Goal: Task Accomplishment & Management: Complete application form

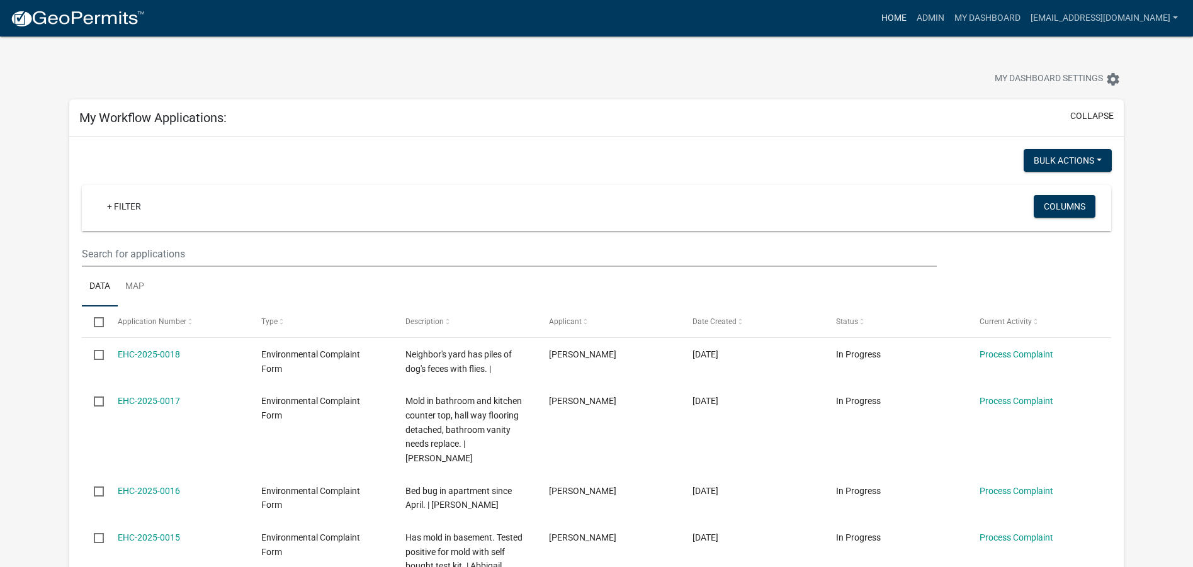
click at [882, 19] on link "Home" at bounding box center [894, 18] width 35 height 24
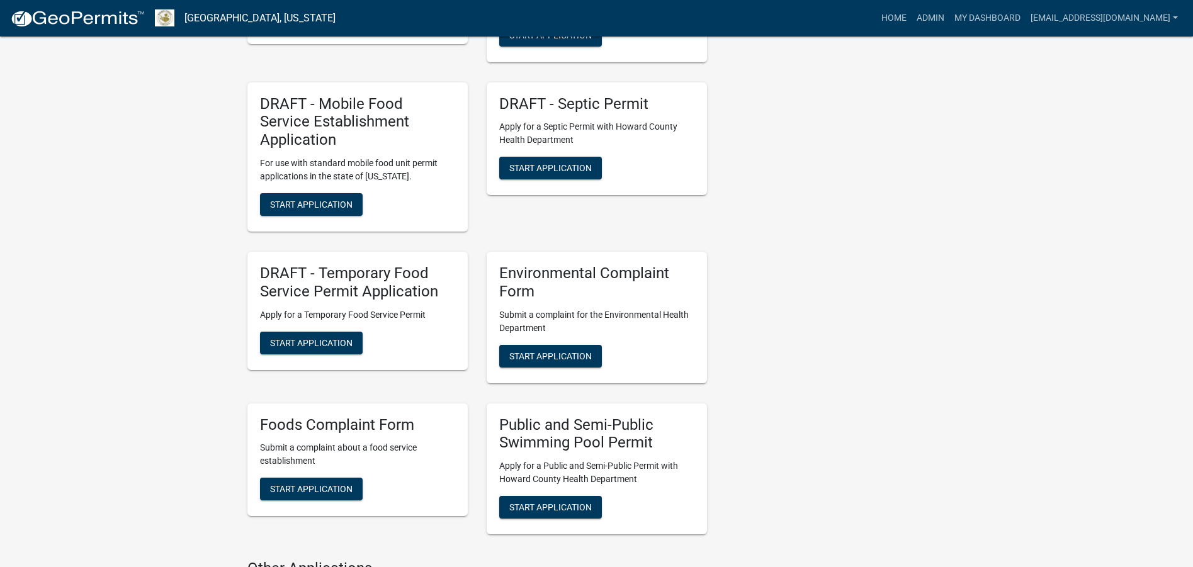
scroll to position [1826, 0]
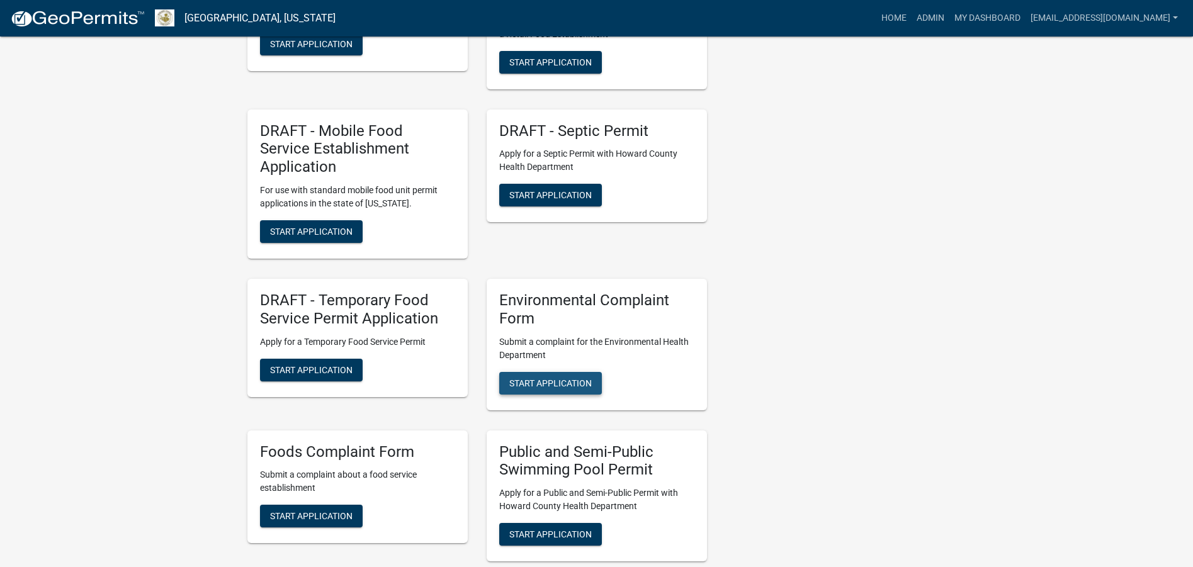
click at [574, 378] on span "Start Application" at bounding box center [551, 383] width 83 height 10
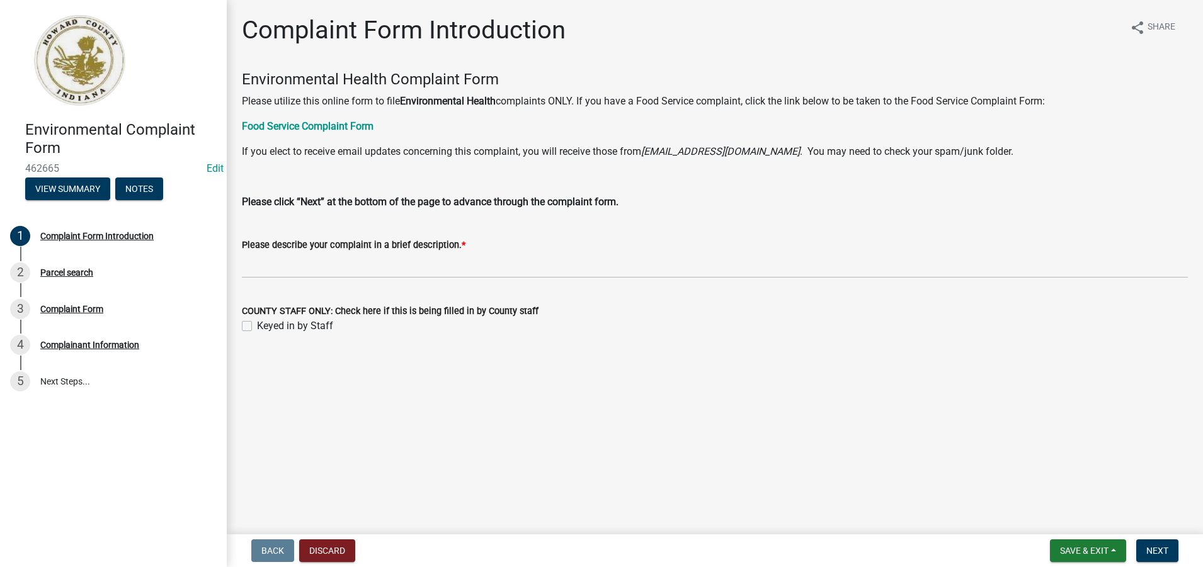
click at [257, 329] on label "Keyed in by Staff" at bounding box center [295, 326] width 76 height 15
click at [257, 327] on input "Keyed in by Staff" at bounding box center [261, 323] width 8 height 8
checkbox input "true"
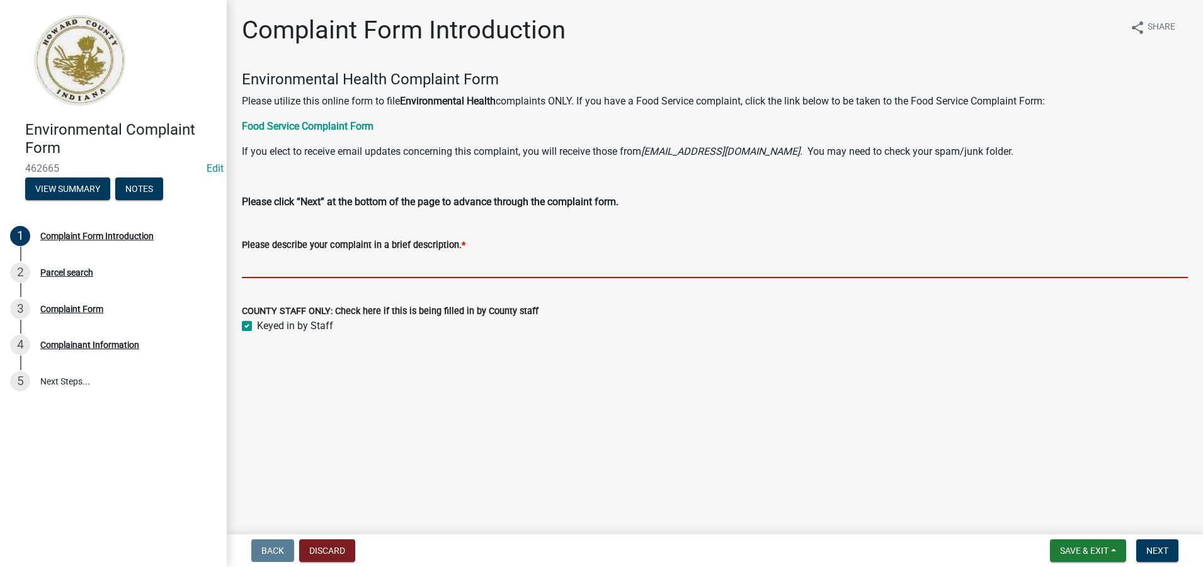
click at [256, 267] on input "Please describe your complaint in a brief description. *" at bounding box center [715, 266] width 946 height 26
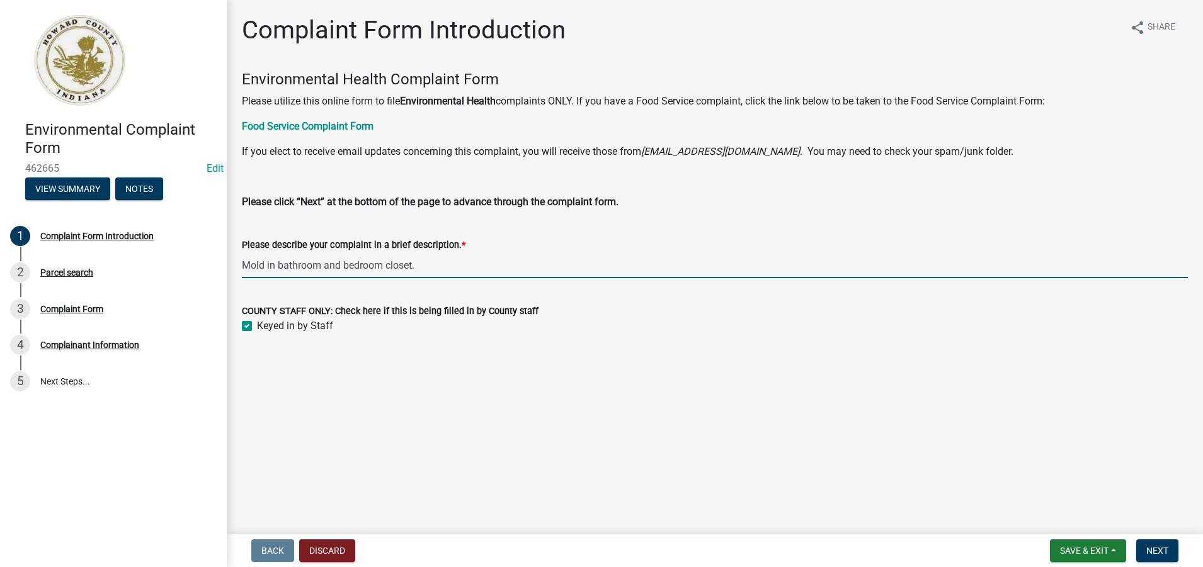
drag, startPoint x: 419, startPoint y: 266, endPoint x: 243, endPoint y: 267, distance: 176.3
click at [243, 267] on input "Mold in bathroom and bedroom closet." at bounding box center [715, 266] width 946 height 26
type input "Mold in bathroom and bedroom closet."
click at [1155, 556] on span "Next" at bounding box center [1157, 551] width 22 height 10
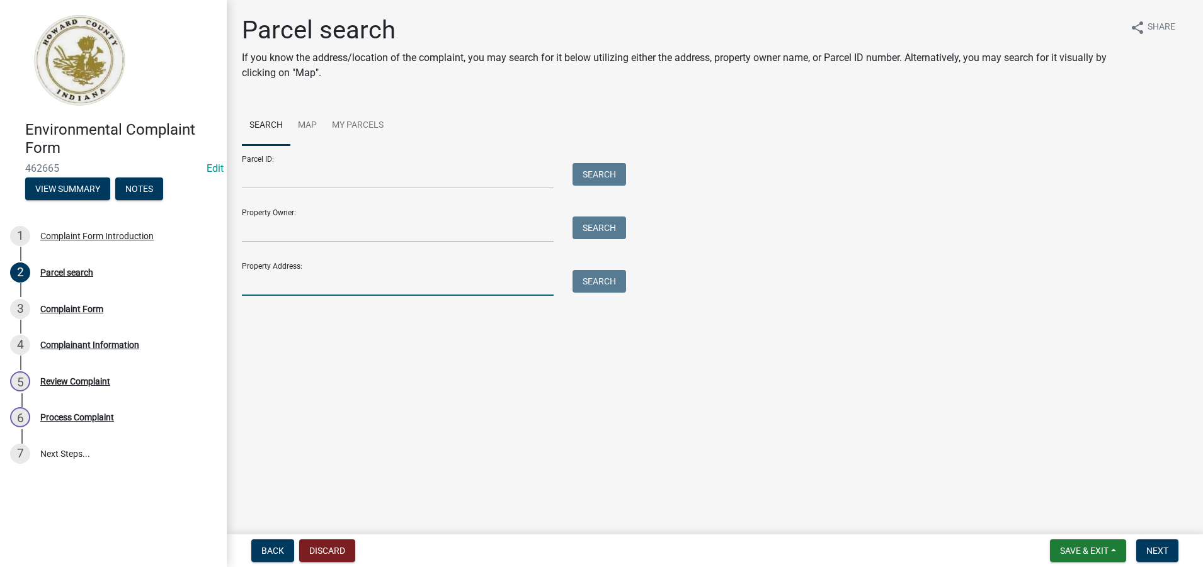
click at [276, 278] on input "Property Address:" at bounding box center [398, 283] width 312 height 26
click at [292, 282] on input "[STREET_ADDRESS][PERSON_NAME]" at bounding box center [398, 283] width 312 height 26
click at [596, 282] on button "Search" at bounding box center [599, 281] width 54 height 23
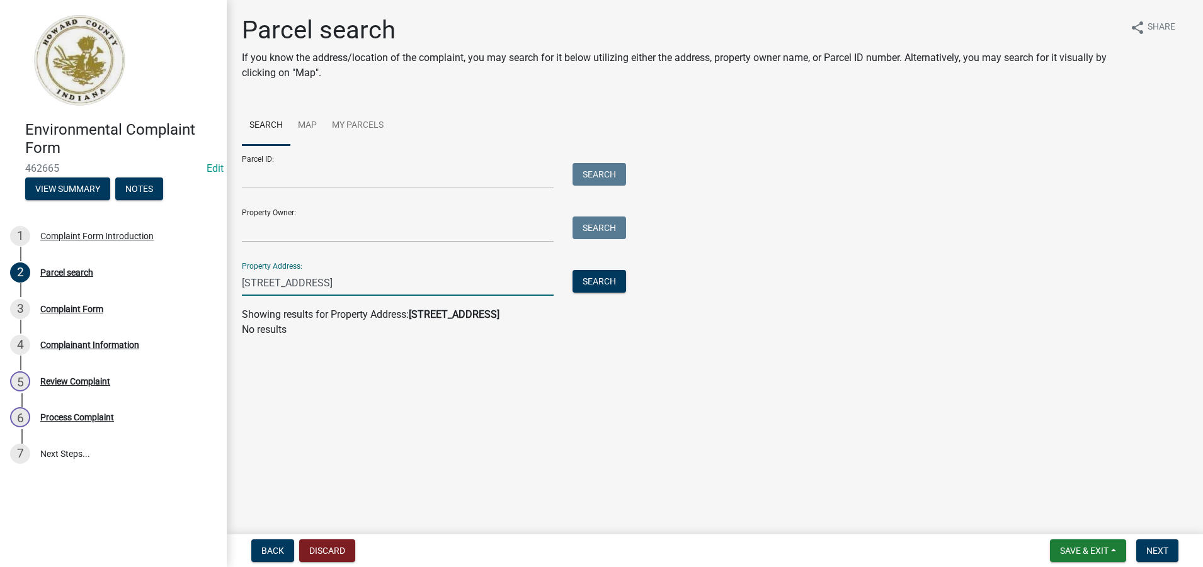
click at [331, 280] on input "[STREET_ADDRESS]" at bounding box center [398, 283] width 312 height 26
click at [608, 284] on button "Search" at bounding box center [599, 281] width 54 height 23
click at [262, 286] on input "4136 Liberty" at bounding box center [398, 283] width 312 height 26
type input "Liberty"
click at [589, 282] on button "Search" at bounding box center [599, 281] width 54 height 23
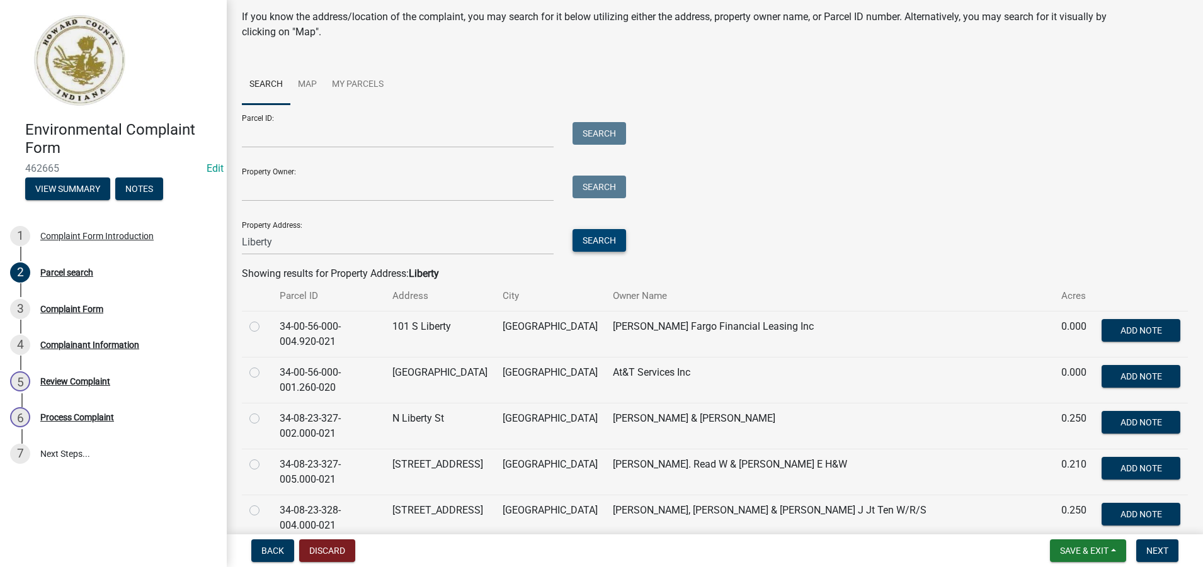
scroll to position [63, 0]
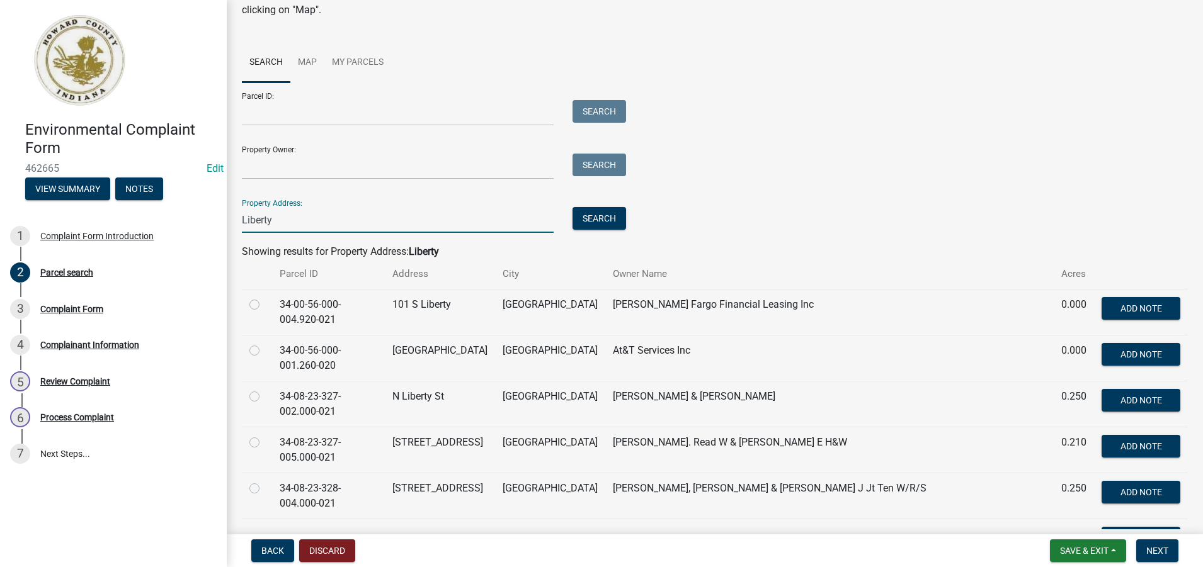
drag, startPoint x: 307, startPoint y: 224, endPoint x: 236, endPoint y: 220, distance: 71.3
click at [236, 220] on div "Liberty" at bounding box center [397, 220] width 331 height 26
paste input "34-09-14-303-009.000-006"
click at [591, 222] on button "Search" at bounding box center [599, 218] width 54 height 23
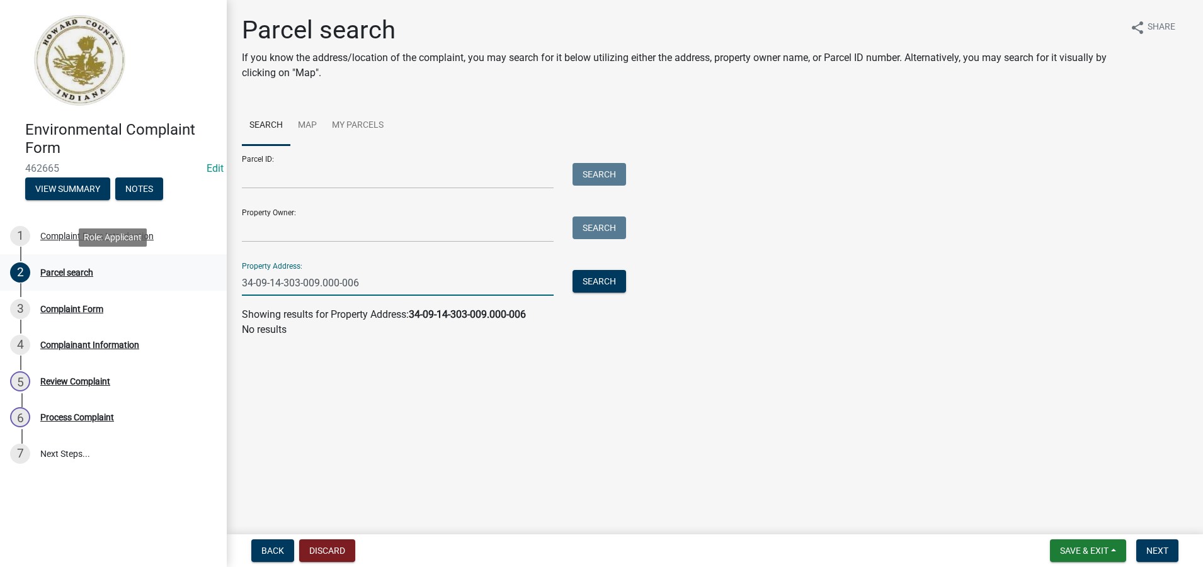
drag, startPoint x: 376, startPoint y: 289, endPoint x: 219, endPoint y: 275, distance: 157.5
click at [219, 275] on div "Environmental Complaint Form 462665 Edit View Summary Notes 1 Complaint Form In…" at bounding box center [601, 283] width 1203 height 567
type input "Liberty"
click at [612, 281] on button "Search" at bounding box center [599, 281] width 54 height 23
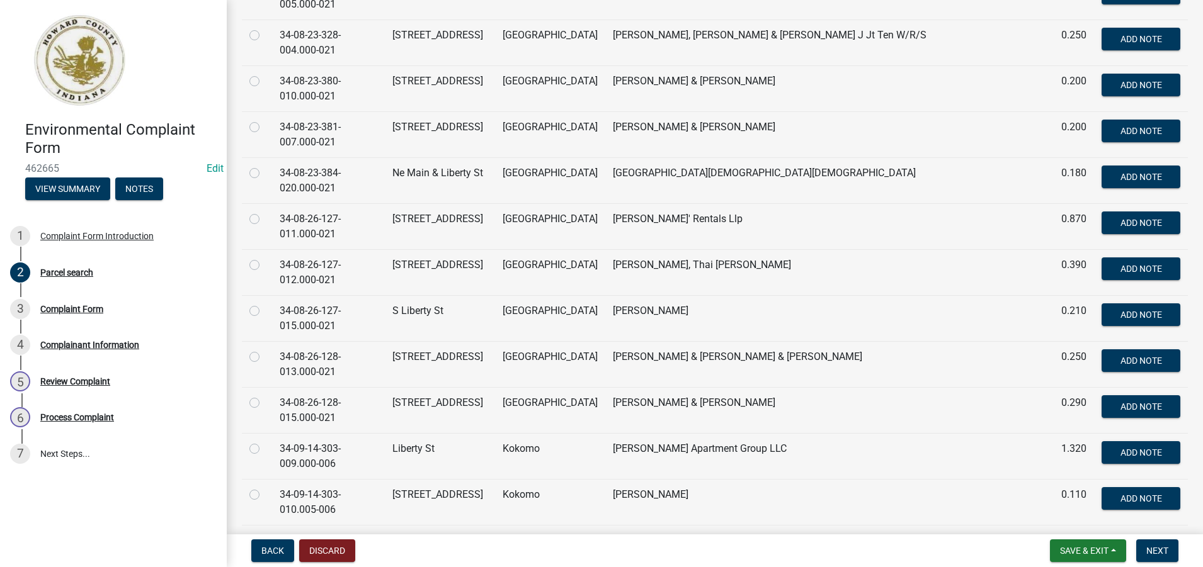
scroll to position [579, 0]
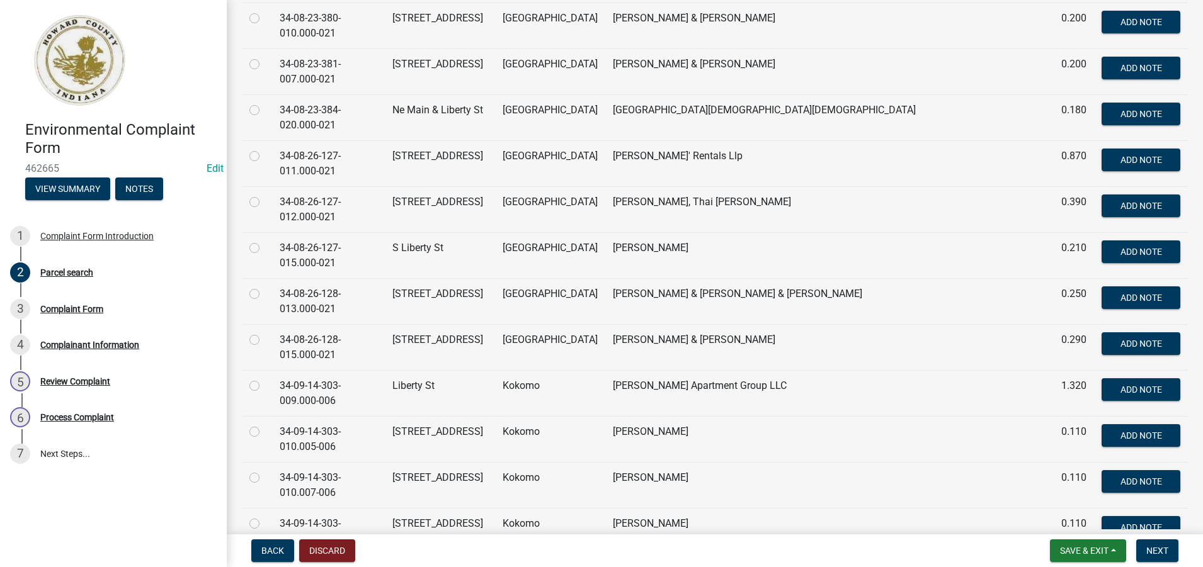
click at [265, 379] on label at bounding box center [265, 379] width 0 height 0
click at [265, 387] on input "radio" at bounding box center [269, 383] width 8 height 8
radio input "true"
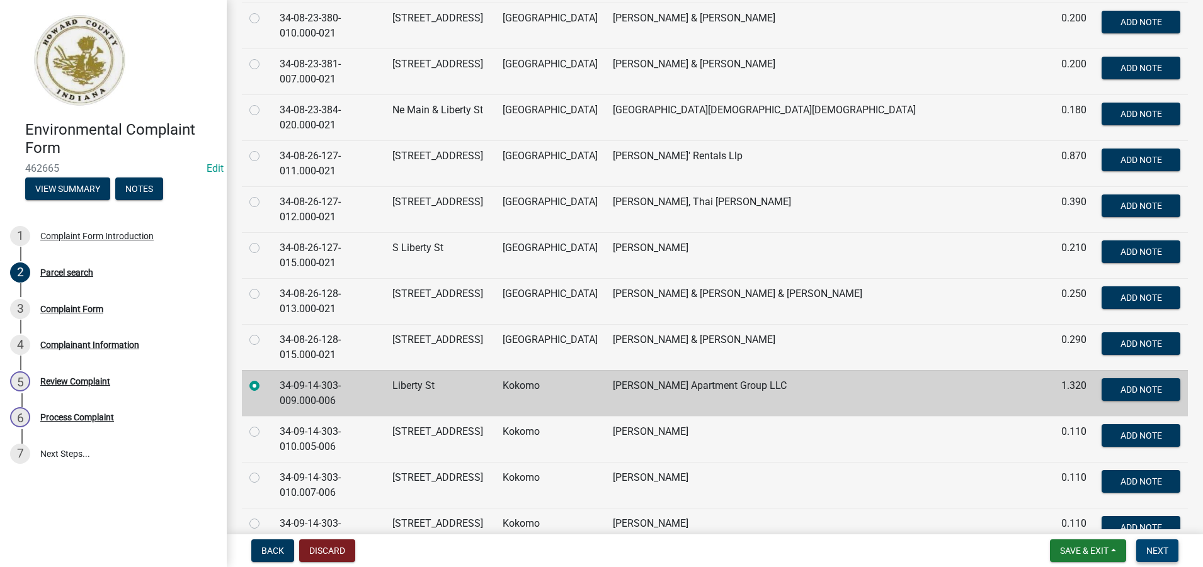
click at [1151, 556] on span "Next" at bounding box center [1157, 551] width 22 height 10
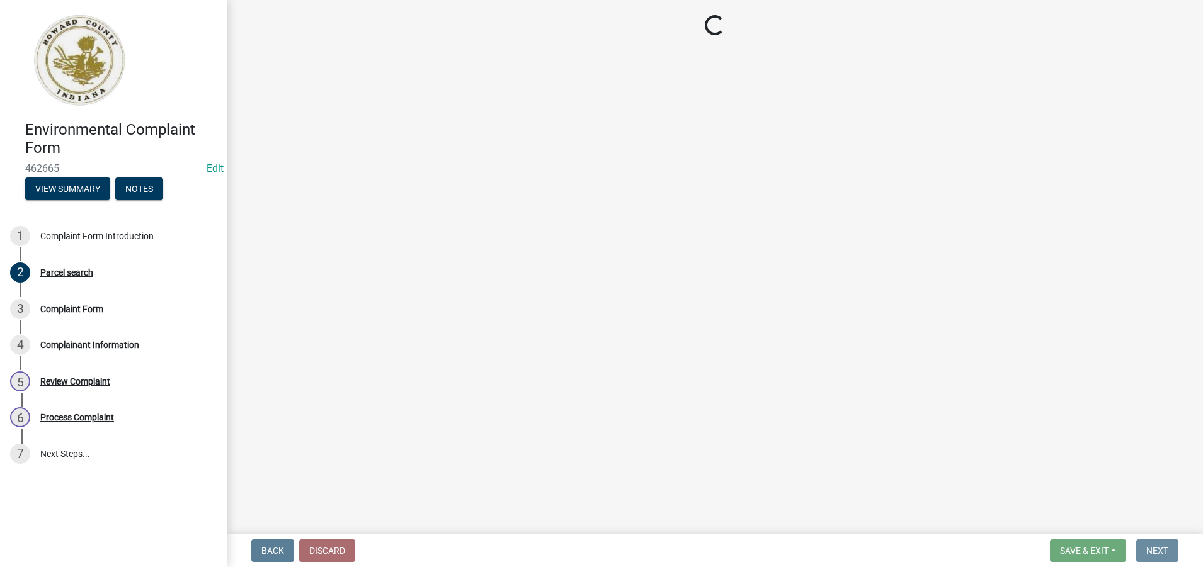
scroll to position [0, 0]
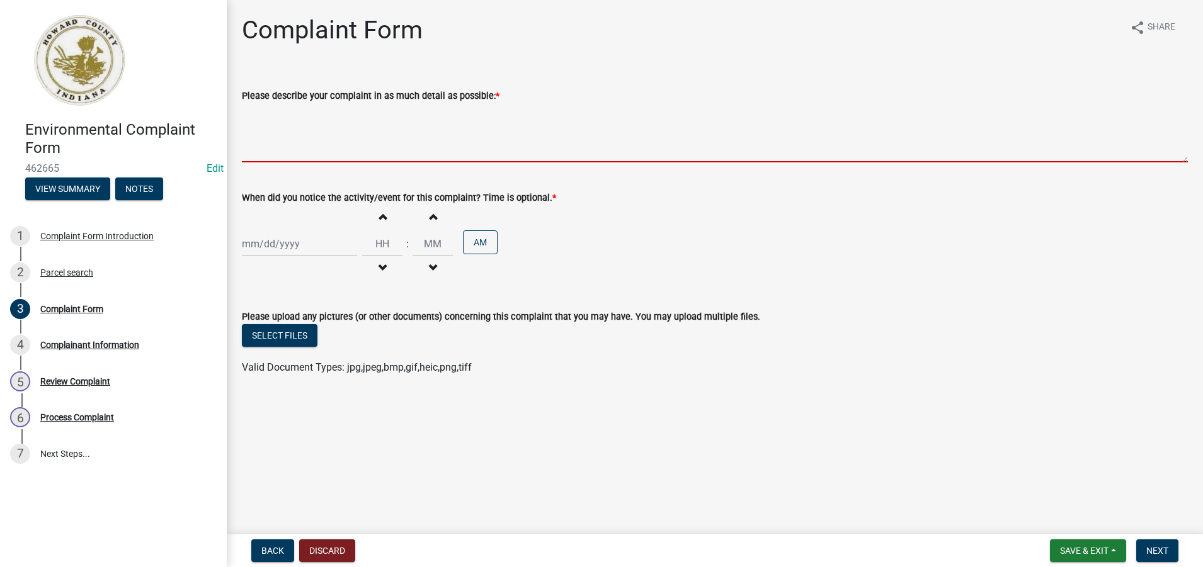
click at [266, 153] on textarea "Please describe your complaint in as much detail as possible: *" at bounding box center [715, 132] width 946 height 59
paste textarea "34-09-14-303-009.000-006"
type textarea "34-09-14-303-009.000-006"
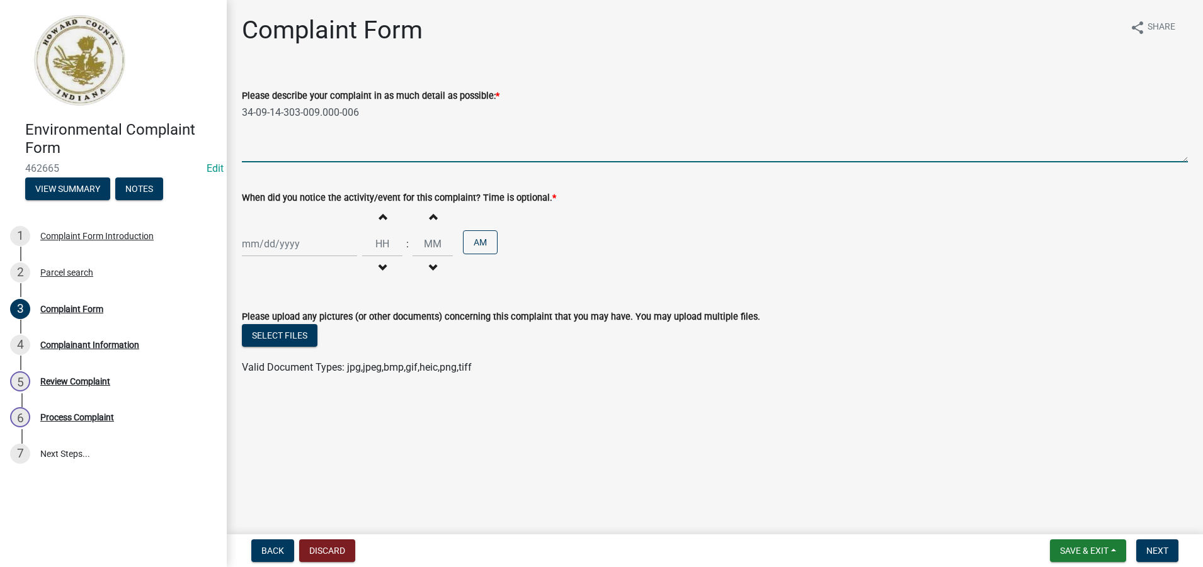
drag, startPoint x: 387, startPoint y: 127, endPoint x: 164, endPoint y: 125, distance: 223.6
click at [164, 125] on div "Environmental Complaint Form 462665 Edit View Summary Notes 1 Complaint Form In…" at bounding box center [601, 283] width 1203 height 567
drag, startPoint x: 426, startPoint y: 122, endPoint x: 242, endPoint y: 123, distance: 184.5
click at [242, 123] on textarea "Mold in bathroom and bedroom closet." at bounding box center [715, 132] width 946 height 59
type textarea "Mold in bathroom and bedroom closet."
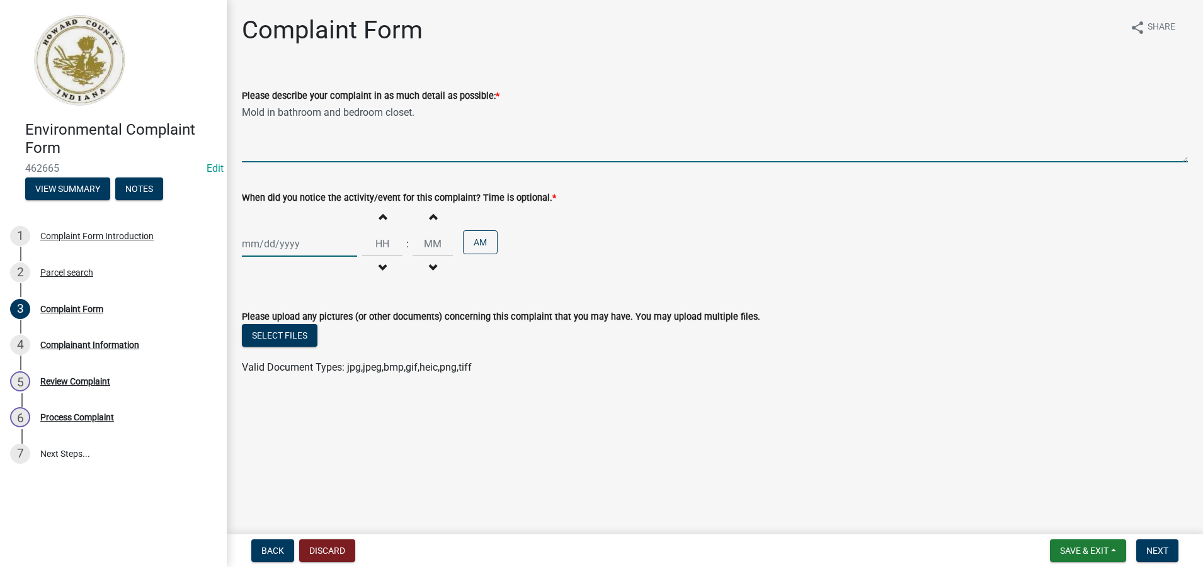
click at [280, 249] on div at bounding box center [299, 244] width 115 height 26
select select "8"
select select "2025"
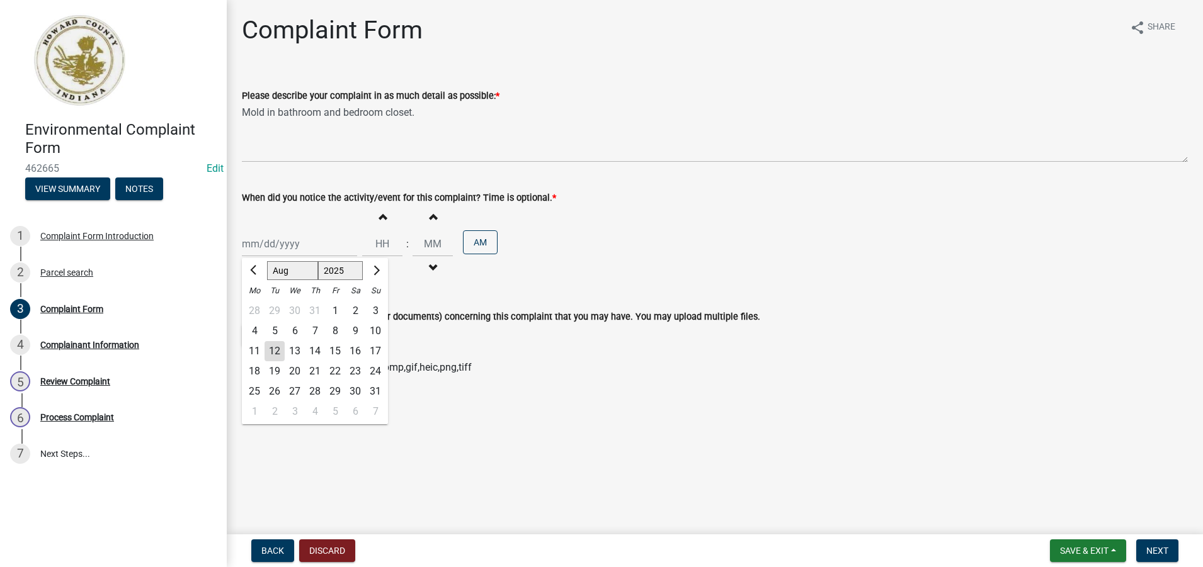
click at [275, 351] on div "12" at bounding box center [275, 351] width 20 height 20
type input "[DATE]"
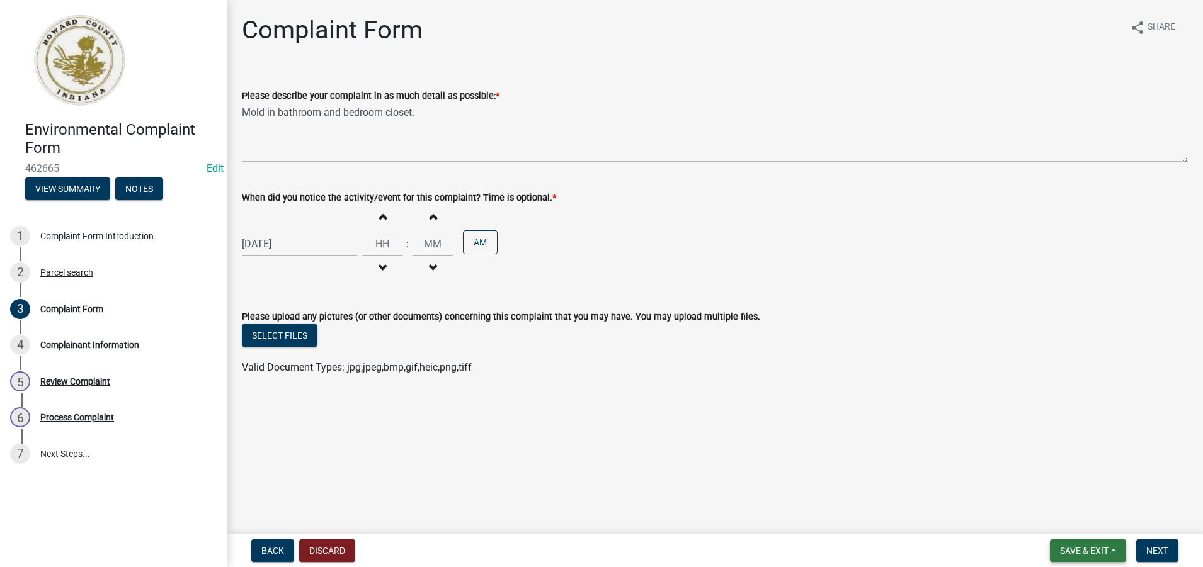
click at [1100, 547] on span "Save & Exit" at bounding box center [1084, 551] width 48 height 10
click at [1067, 485] on button "Save" at bounding box center [1075, 488] width 101 height 30
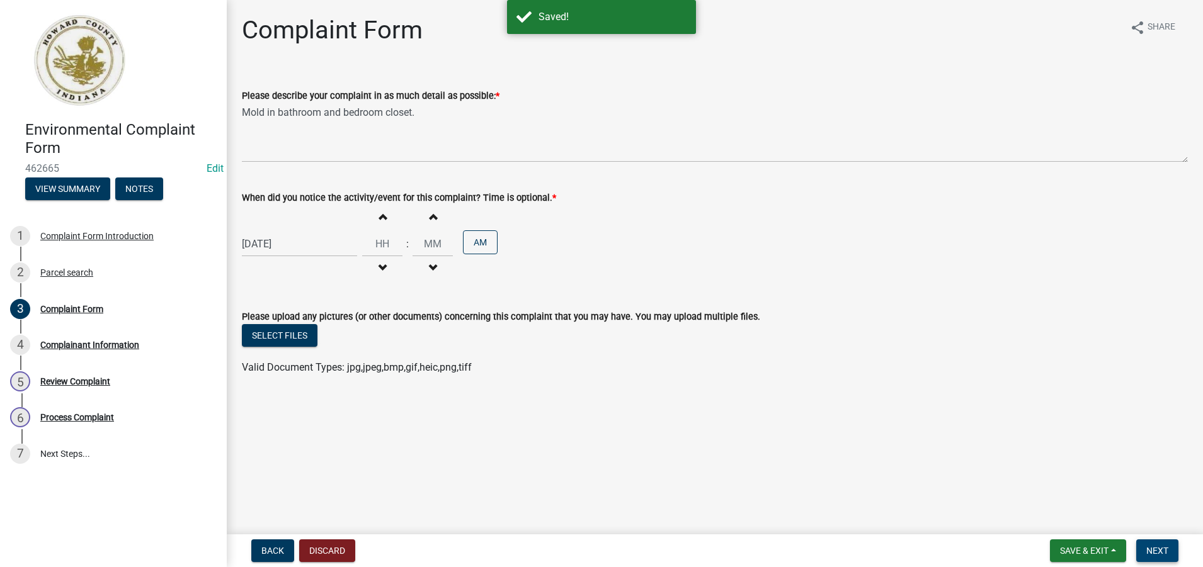
click at [1163, 552] on span "Next" at bounding box center [1157, 551] width 22 height 10
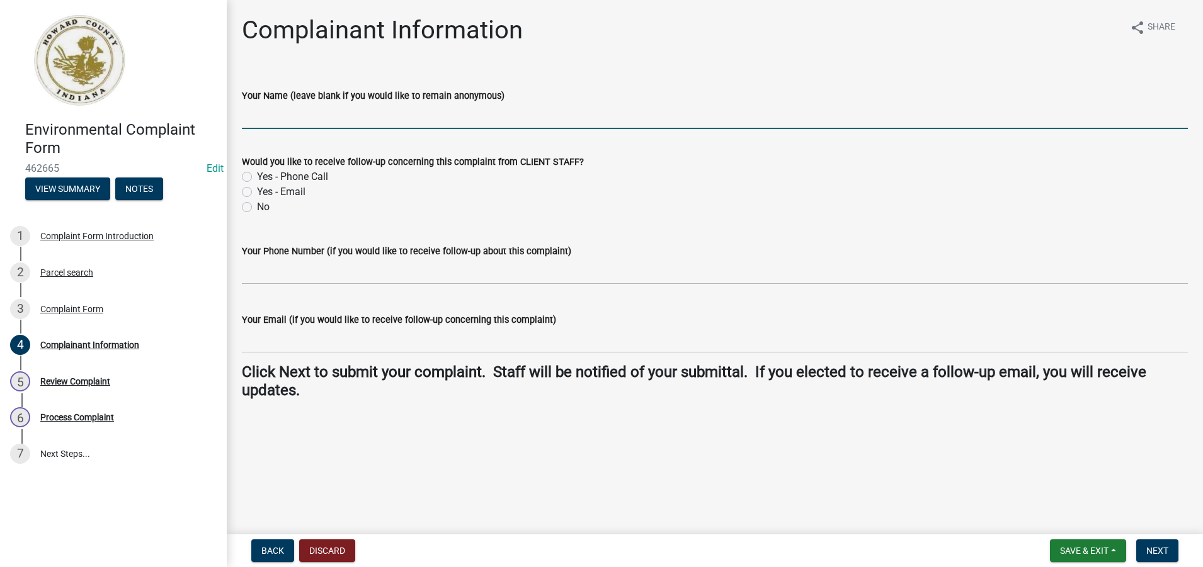
click at [248, 116] on input "Your Name (leave blank if you would like to remain anonymous)" at bounding box center [715, 116] width 946 height 26
click at [447, 214] on div "No" at bounding box center [715, 207] width 946 height 15
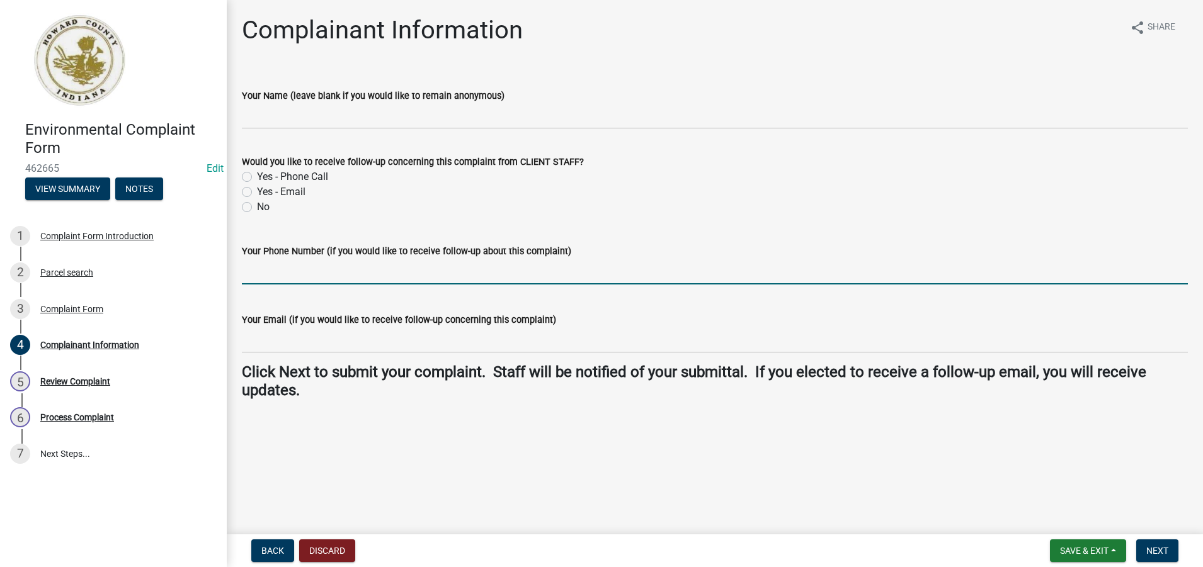
click at [292, 279] on input "Your Phone Number (if you would like to receive follow-up about this complaint)" at bounding box center [715, 272] width 946 height 26
type input "765-4387808"
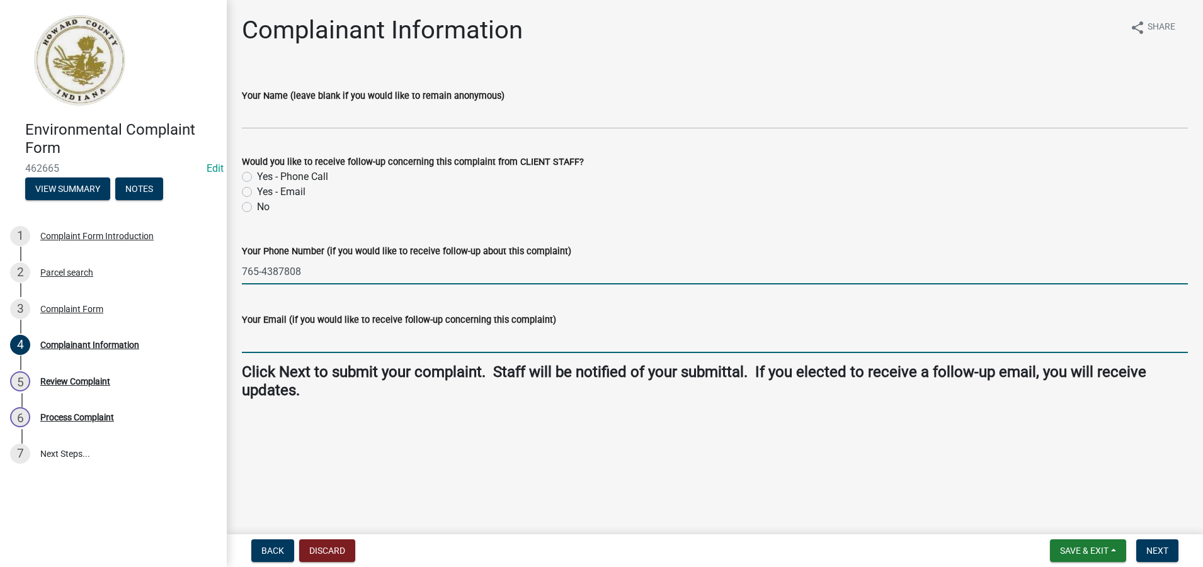
click at [277, 343] on input "Your Email (if you would like to receive follow-up concerning this complaint)" at bounding box center [715, 340] width 946 height 26
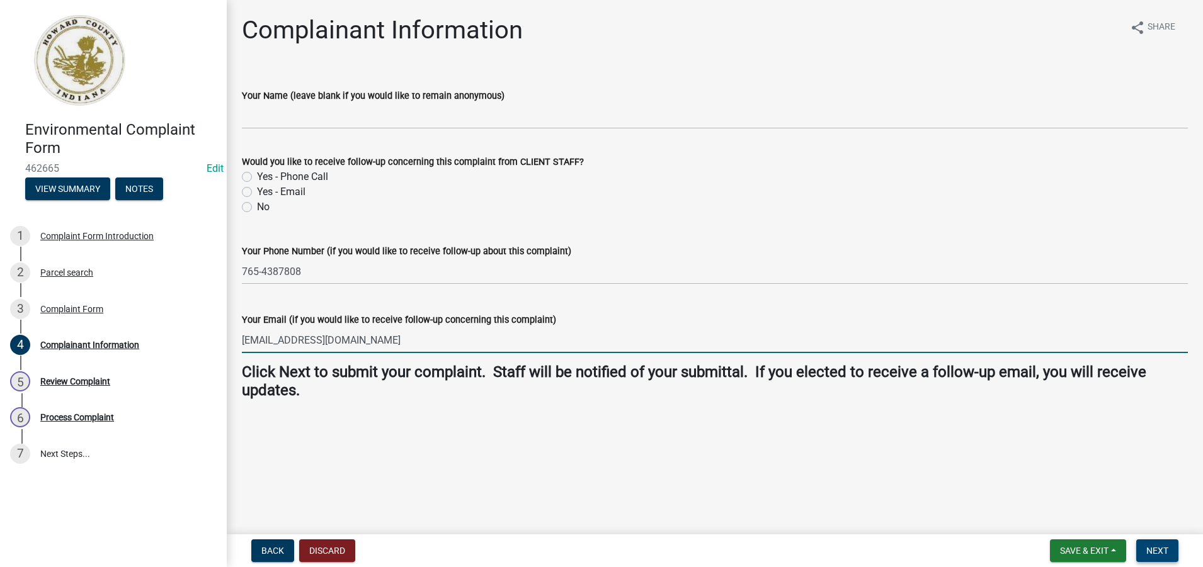
type input "[EMAIL_ADDRESS][DOMAIN_NAME]"
click at [1165, 549] on span "Next" at bounding box center [1157, 551] width 22 height 10
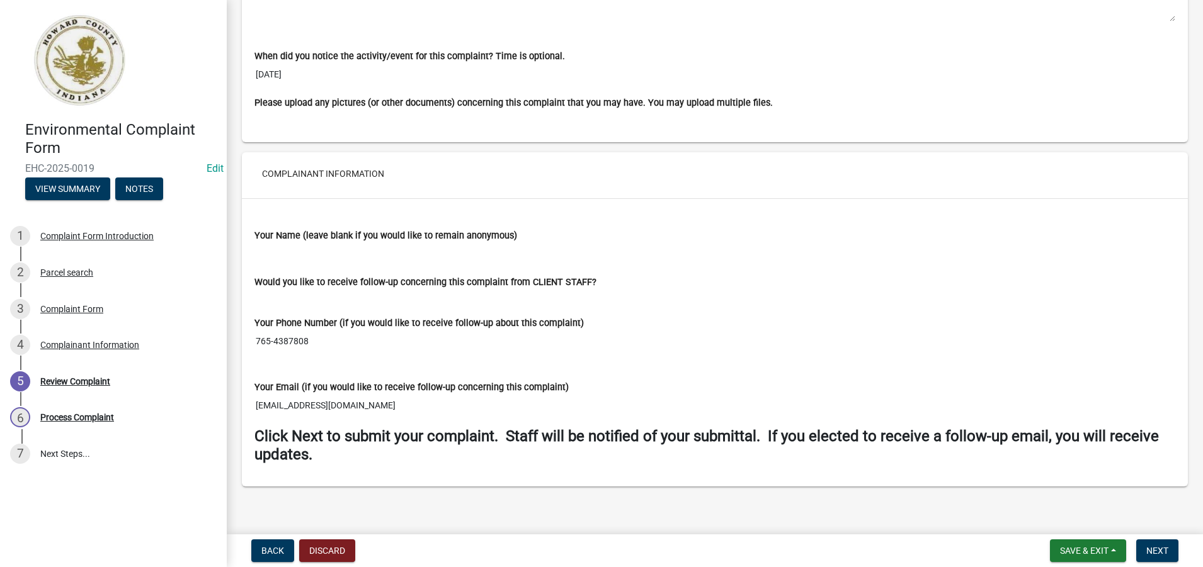
scroll to position [906, 0]
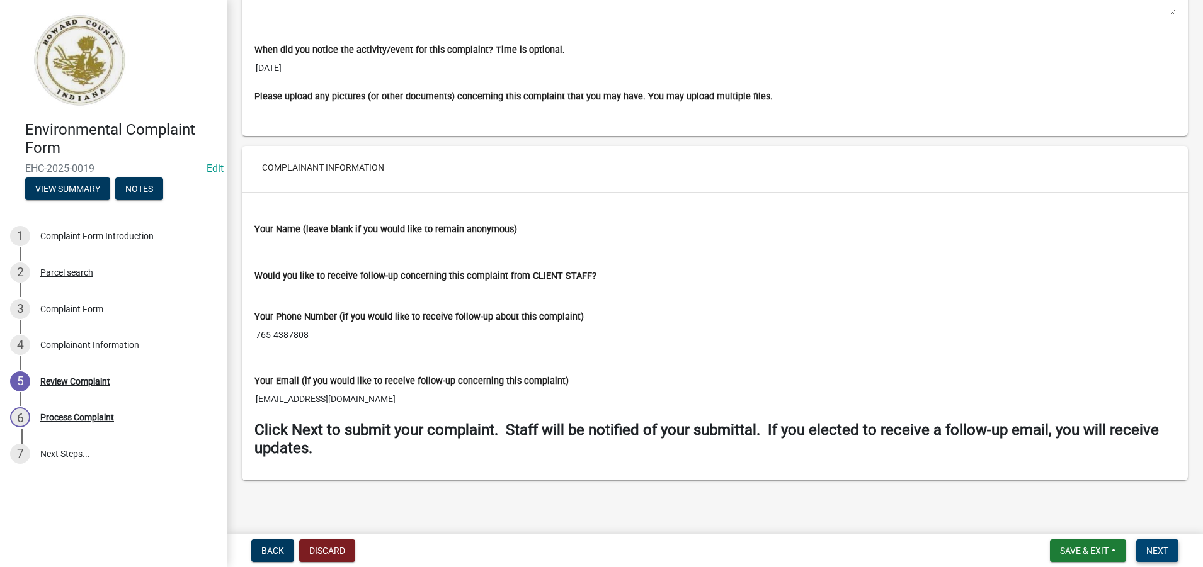
click at [1162, 552] on span "Next" at bounding box center [1157, 551] width 22 height 10
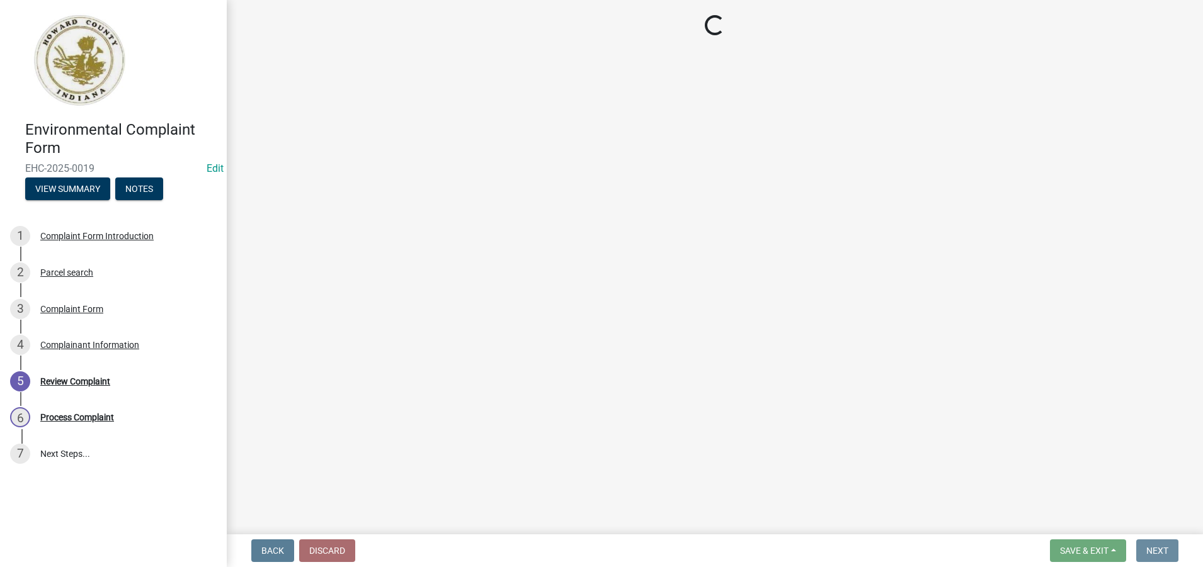
scroll to position [0, 0]
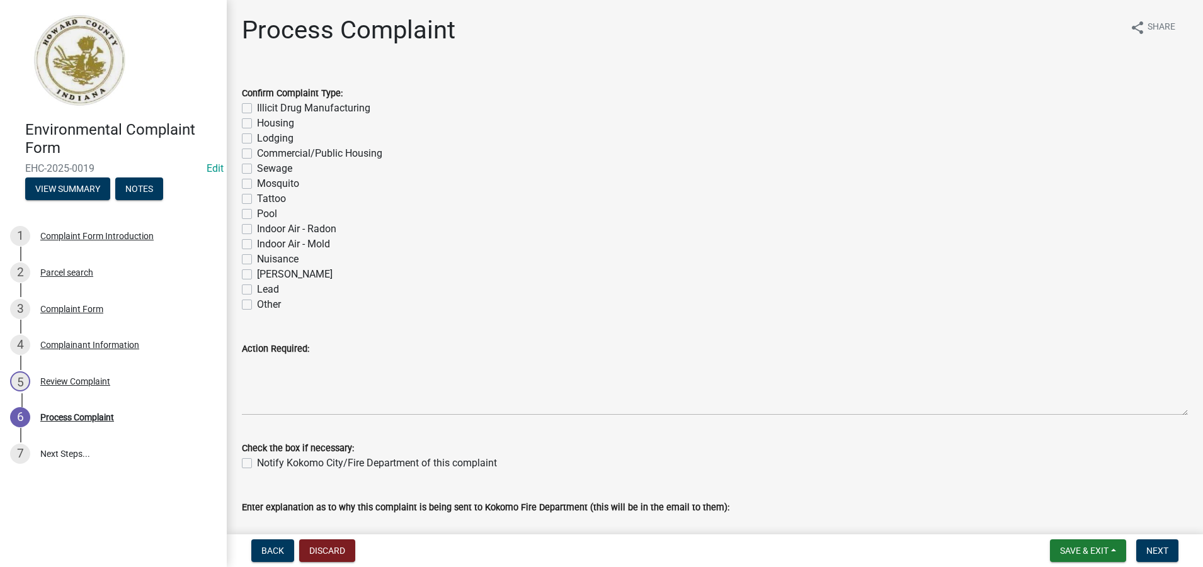
click at [257, 247] on label "Indoor Air - Mold" at bounding box center [293, 244] width 73 height 15
click at [257, 245] on input "Indoor Air - Mold" at bounding box center [261, 241] width 8 height 8
checkbox input "true"
checkbox input "false"
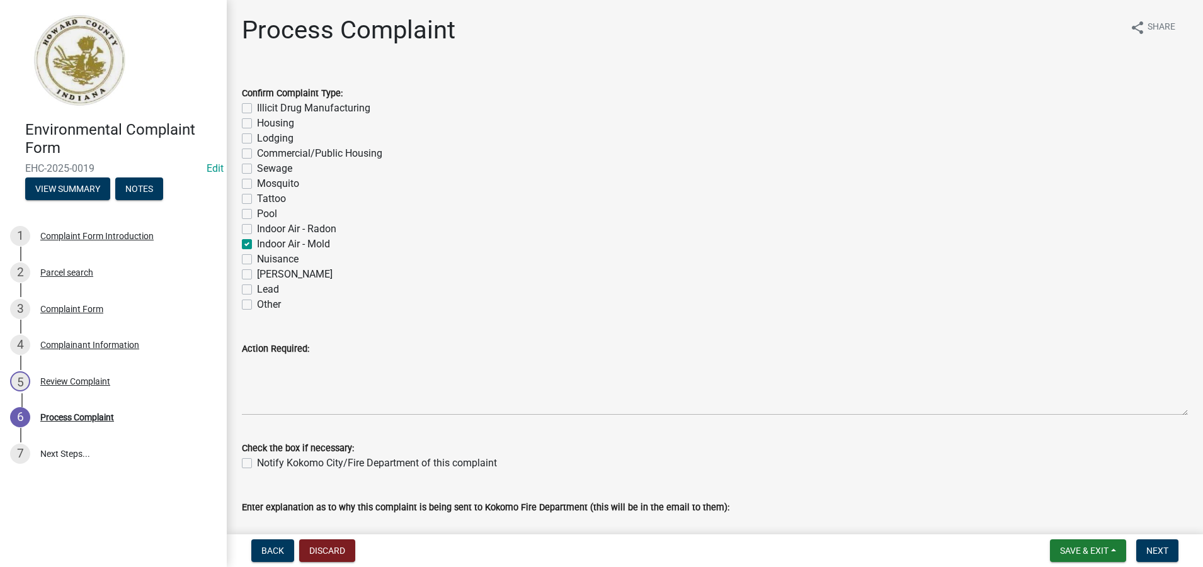
checkbox input "false"
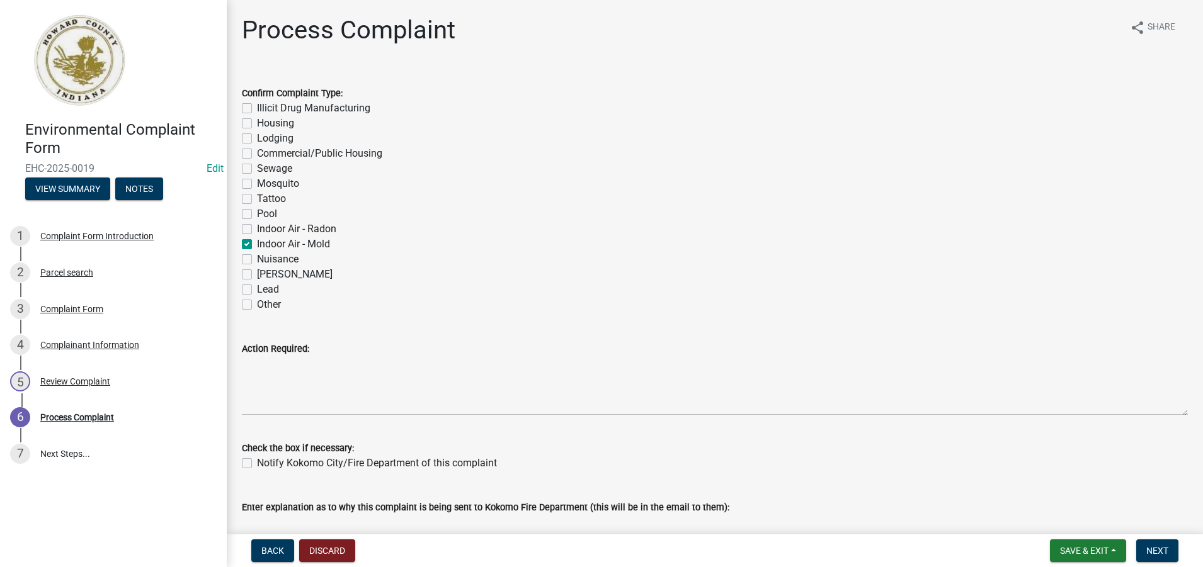
checkbox input "false"
checkbox input "true"
checkbox input "false"
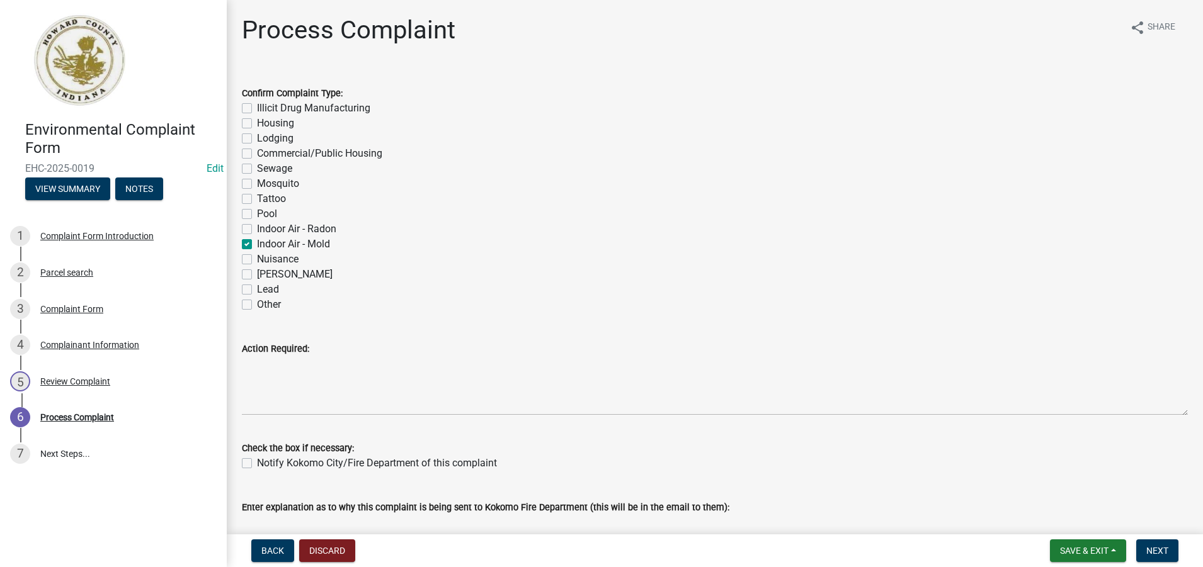
checkbox input "false"
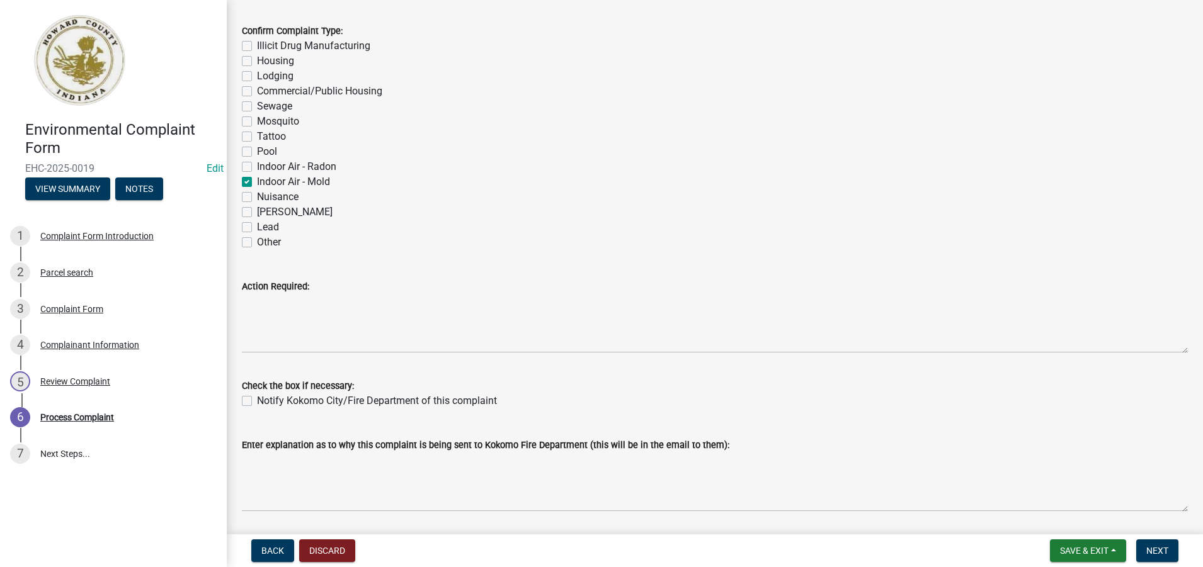
scroll to position [63, 0]
click at [257, 180] on label "Indoor Air - Mold" at bounding box center [293, 181] width 73 height 15
click at [257, 180] on input "Indoor Air - Mold" at bounding box center [261, 178] width 8 height 8
checkbox input "false"
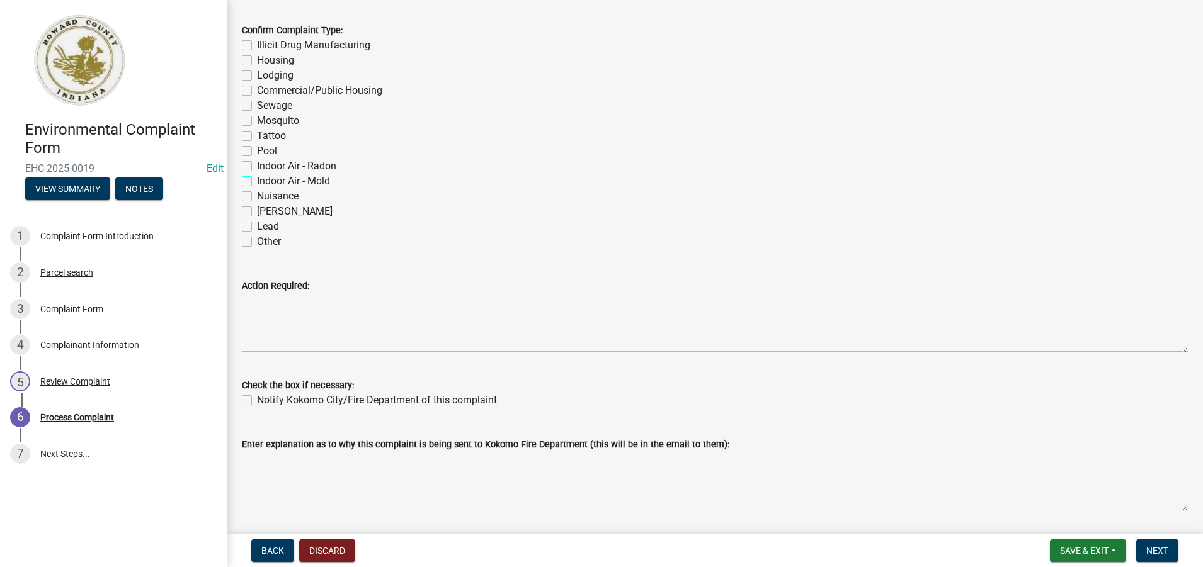
checkbox input "false"
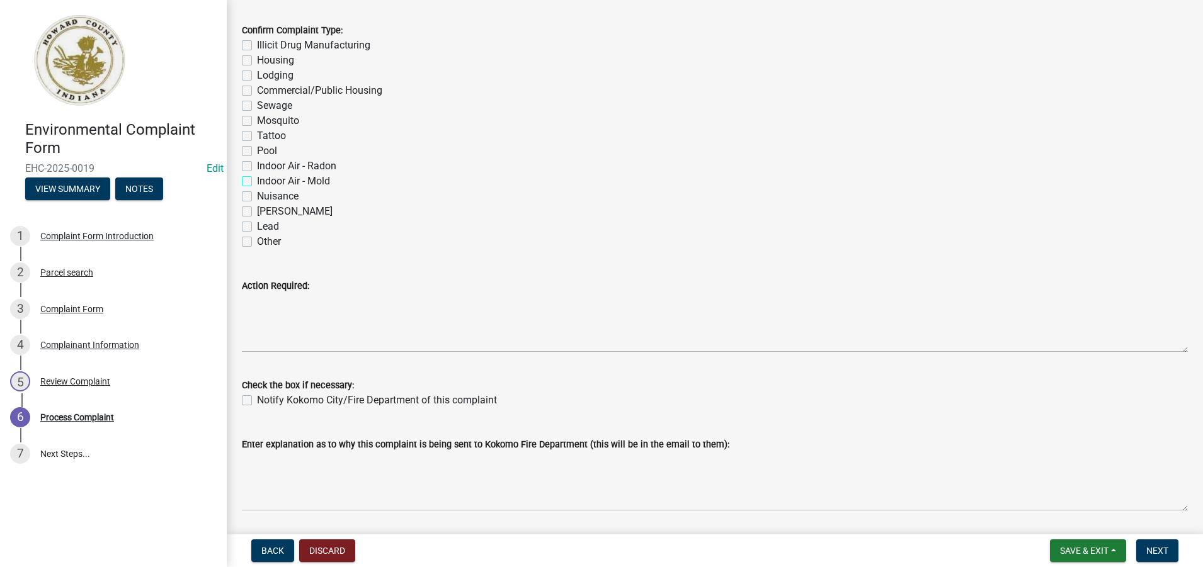
checkbox input "false"
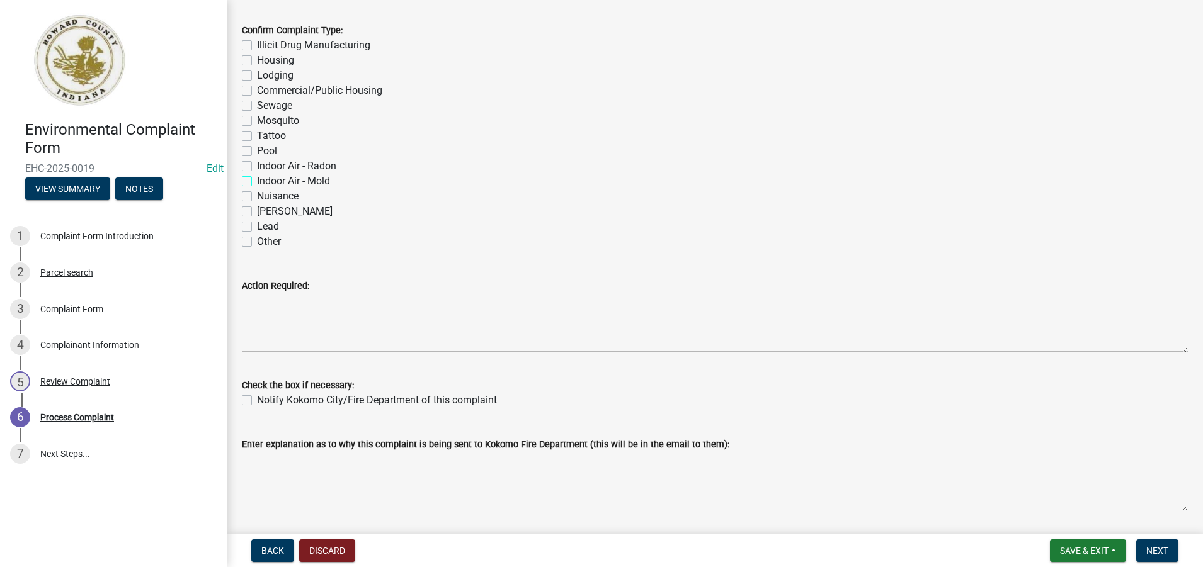
checkbox input "false"
click at [257, 246] on label "Other" at bounding box center [269, 241] width 24 height 15
click at [257, 242] on input "Other" at bounding box center [261, 238] width 8 height 8
checkbox input "true"
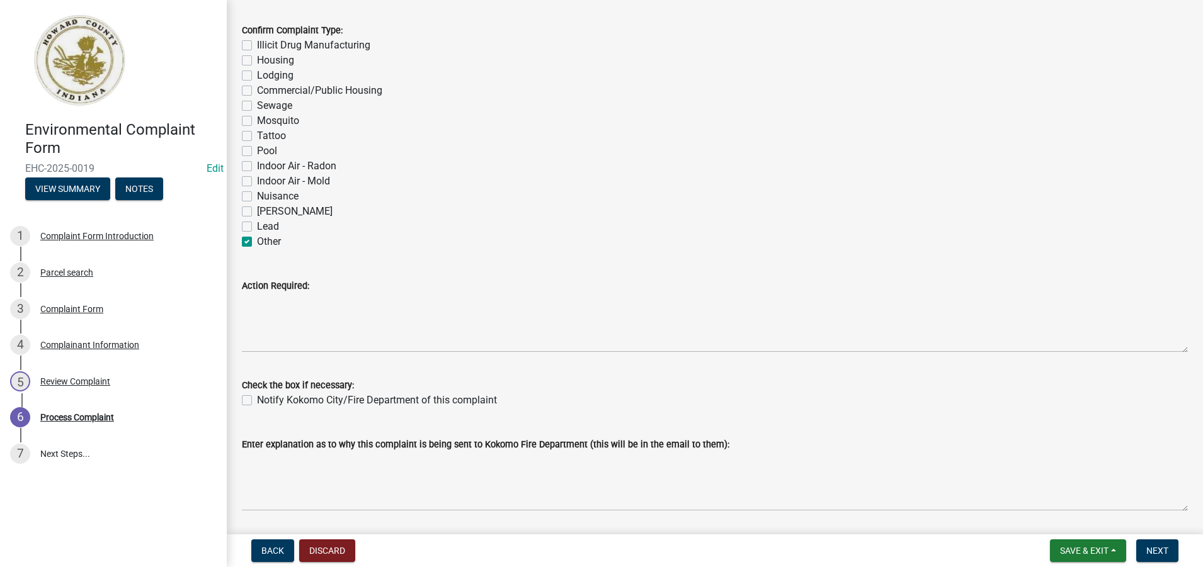
checkbox input "false"
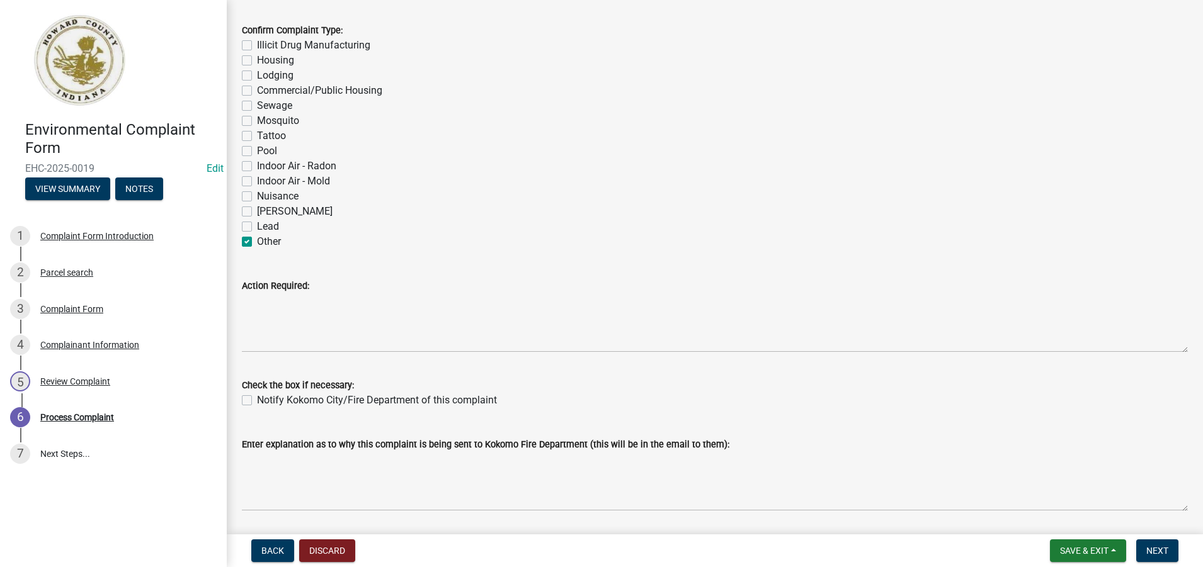
checkbox input "false"
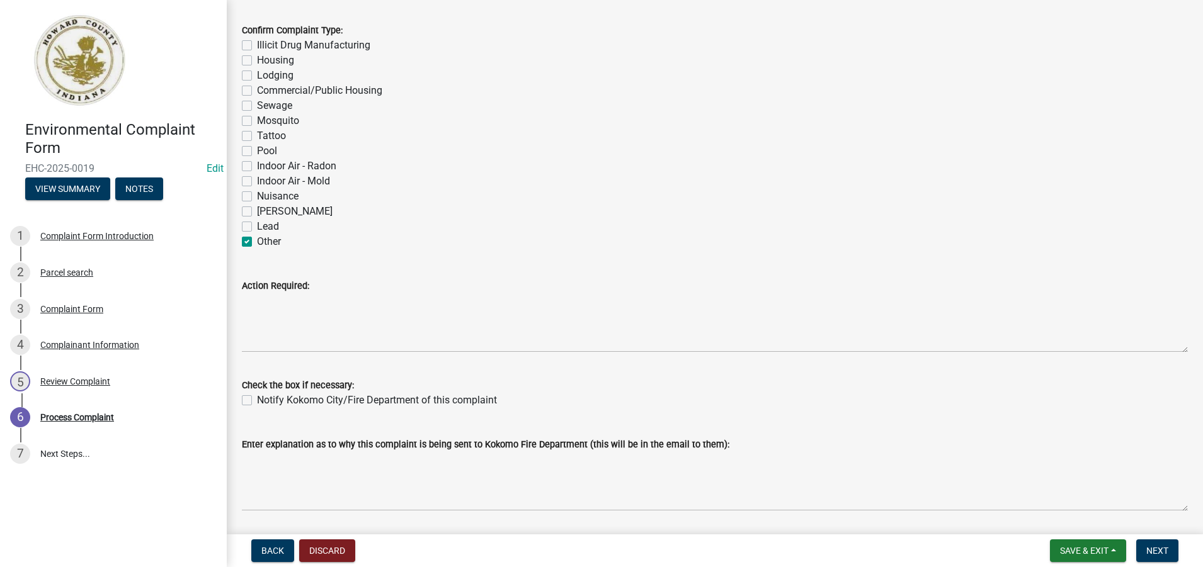
checkbox input "false"
checkbox input "true"
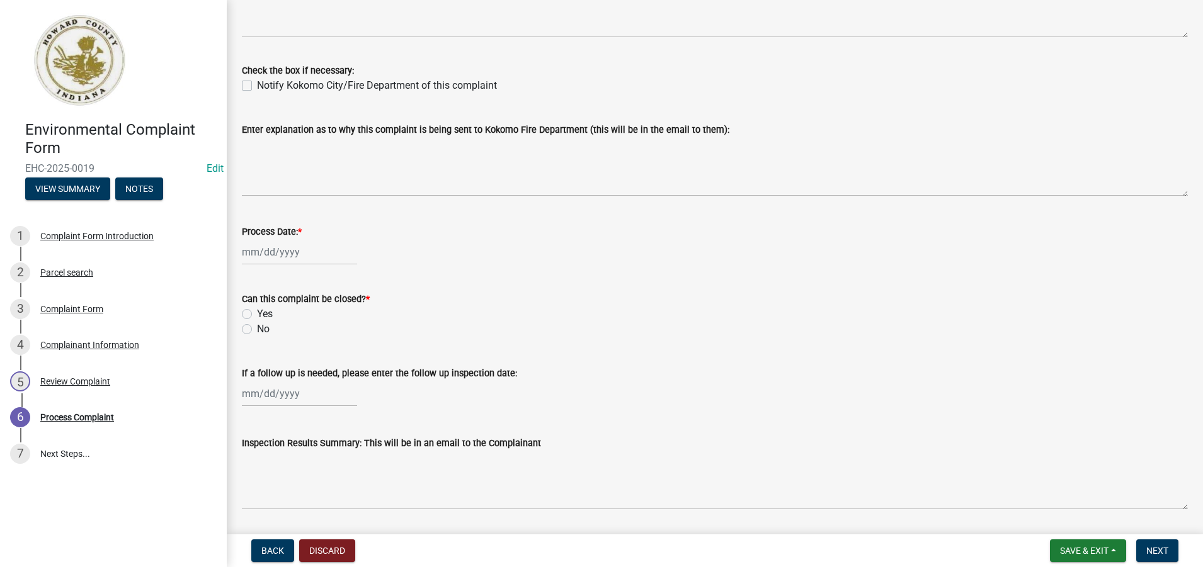
scroll to position [441, 0]
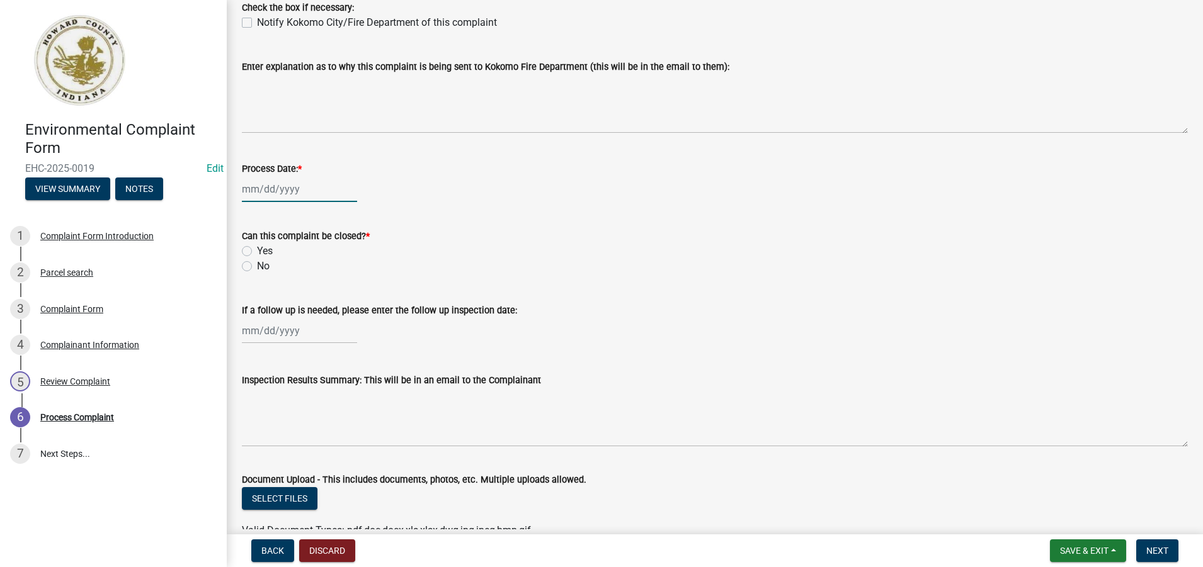
click at [273, 191] on div at bounding box center [299, 189] width 115 height 26
select select "8"
select select "2025"
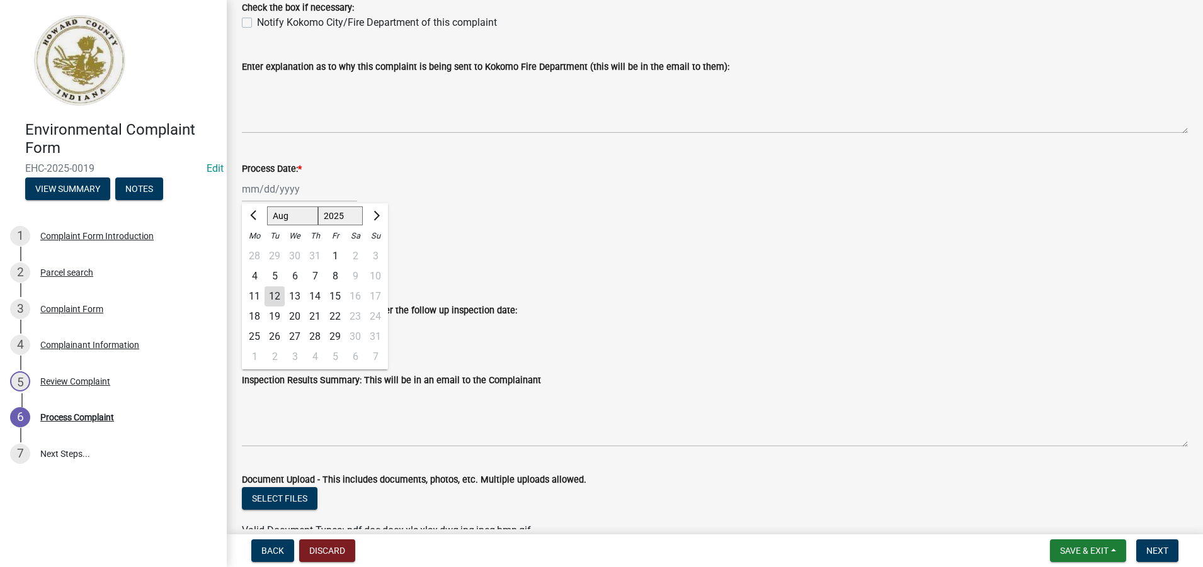
click at [276, 295] on div "12" at bounding box center [275, 297] width 20 height 20
type input "[DATE]"
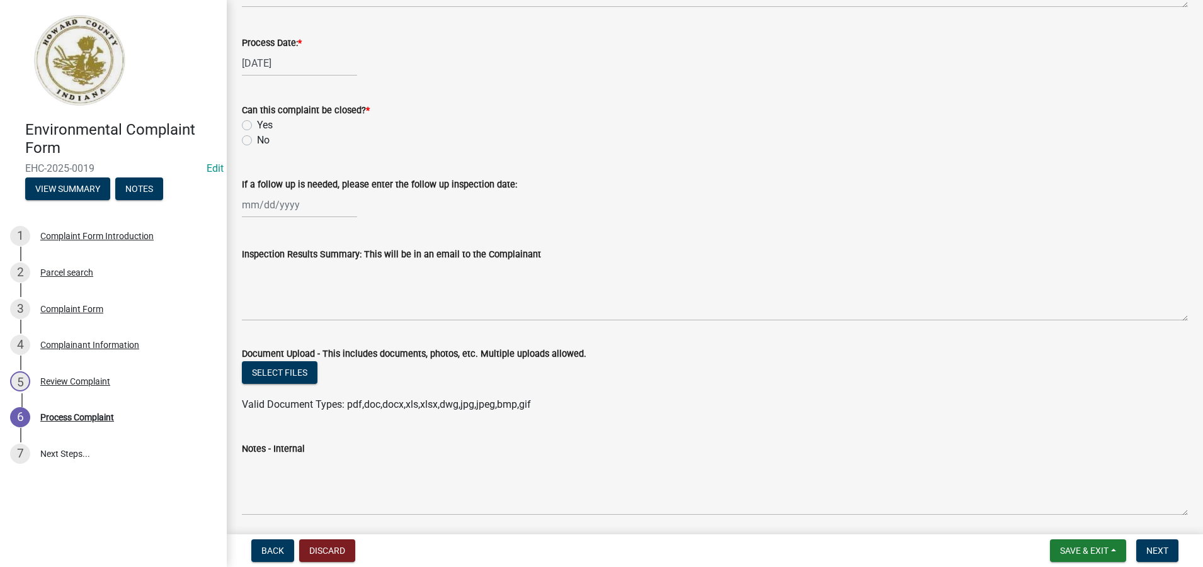
scroll to position [612, 0]
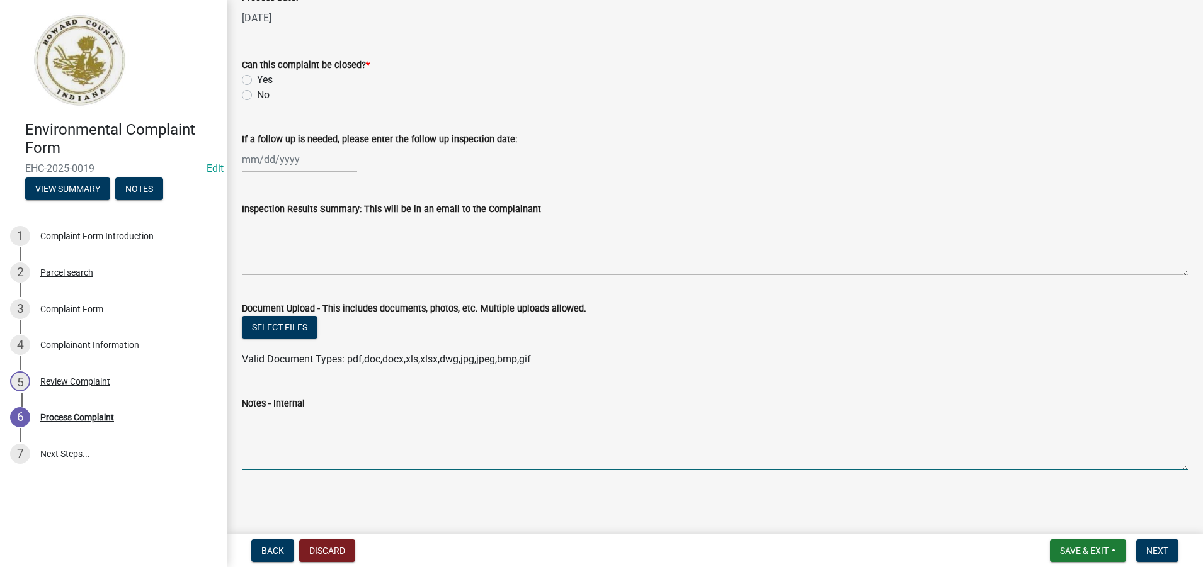
click at [253, 451] on textarea "Notes - Internal" at bounding box center [715, 440] width 946 height 59
paste textarea "Mold in bathroom and bedroom closet."
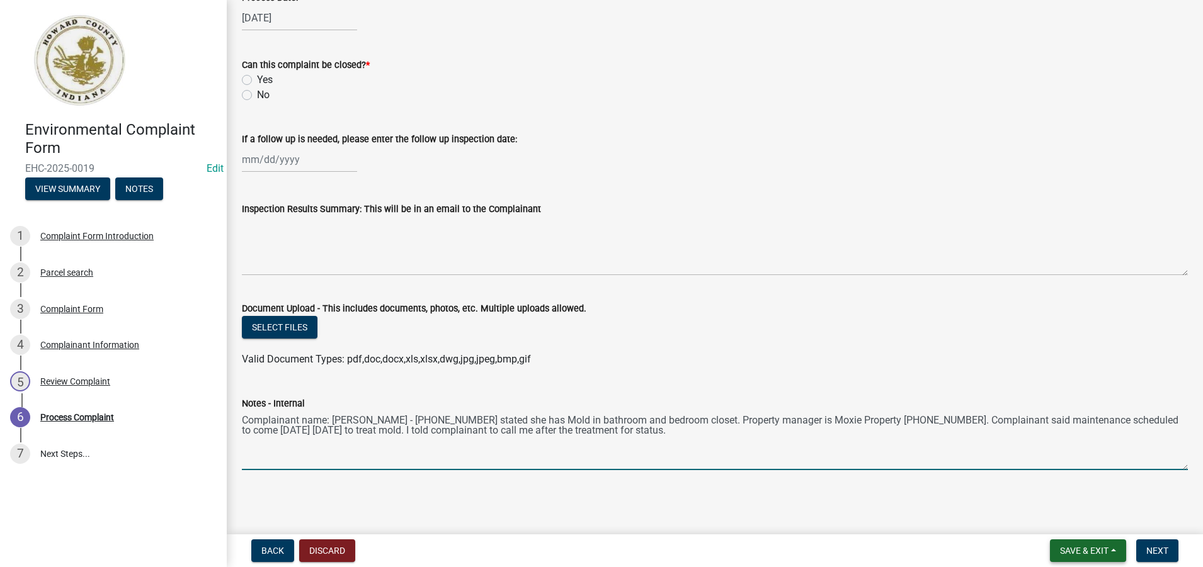
type textarea "Complainant name: [PERSON_NAME] - [PHONE_NUMBER] stated she has Mold in bathroo…"
click at [1090, 553] on span "Save & Exit" at bounding box center [1084, 551] width 48 height 10
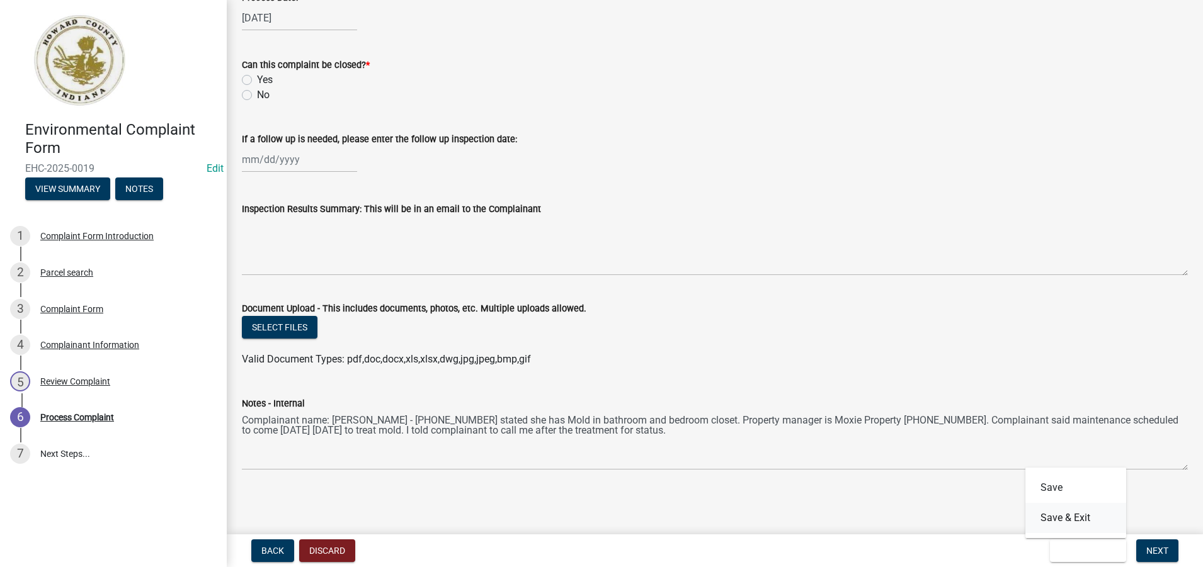
click at [1056, 520] on button "Save & Exit" at bounding box center [1075, 518] width 101 height 30
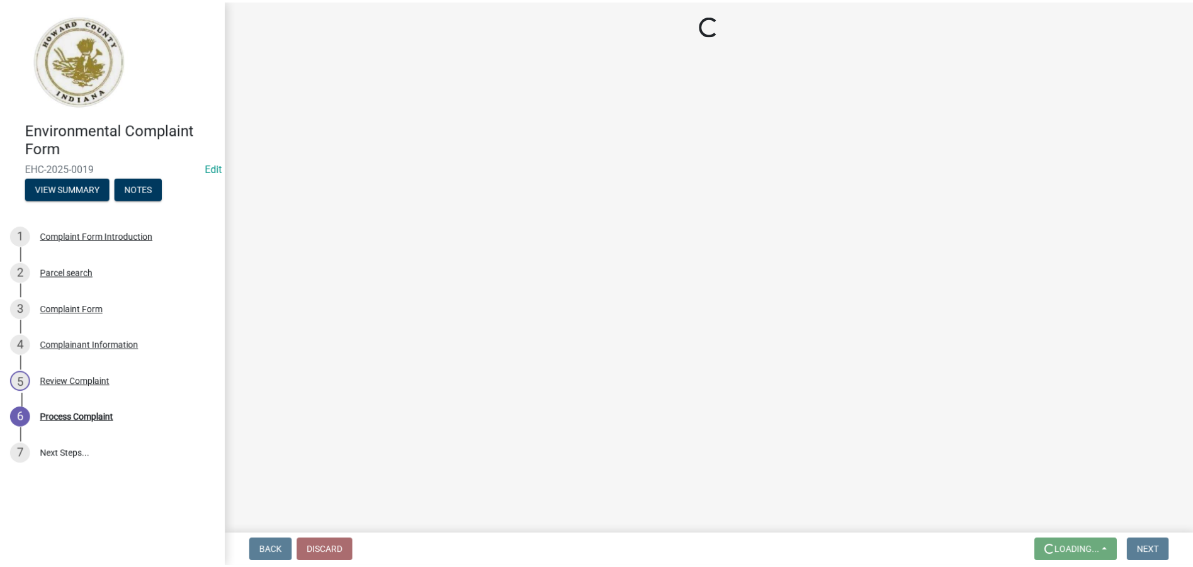
scroll to position [0, 0]
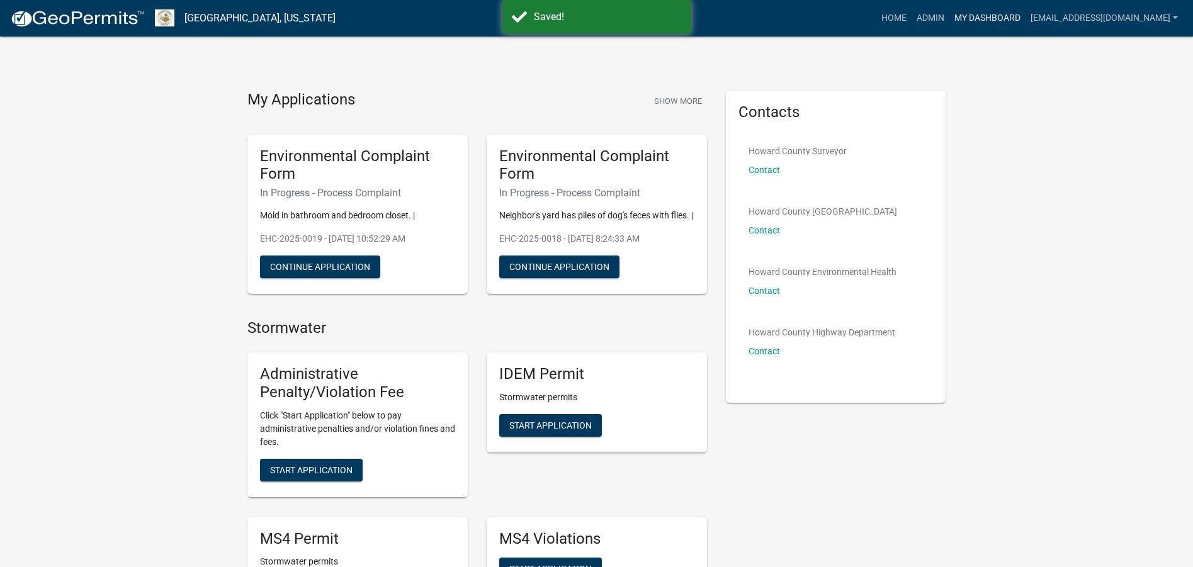
click at [974, 14] on link "My Dashboard" at bounding box center [988, 18] width 76 height 24
